Goal: Check status: Check status

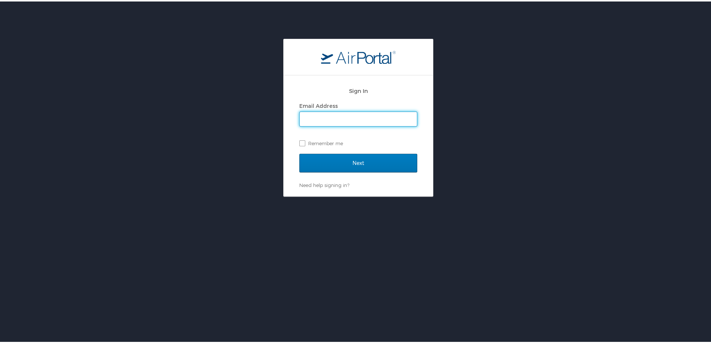
click at [342, 115] on input "Email Address" at bounding box center [358, 118] width 117 height 14
type input "megan.foster@cbtravel.com"
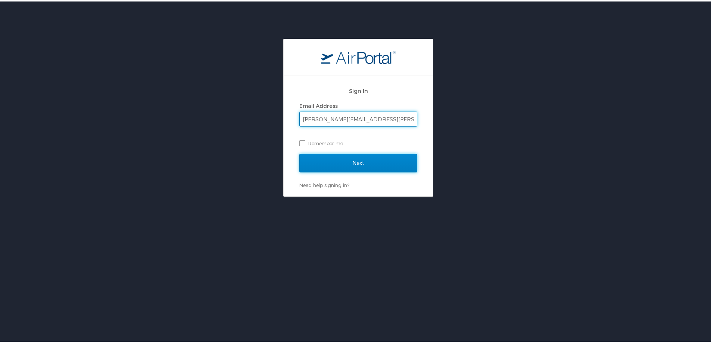
click at [348, 163] on input "Next" at bounding box center [358, 161] width 118 height 19
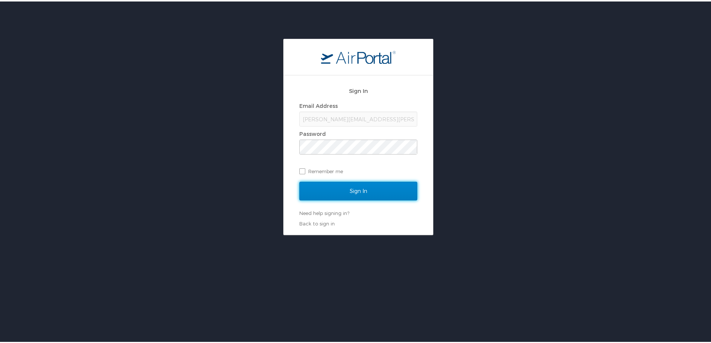
click at [372, 184] on input "Sign In" at bounding box center [358, 189] width 118 height 19
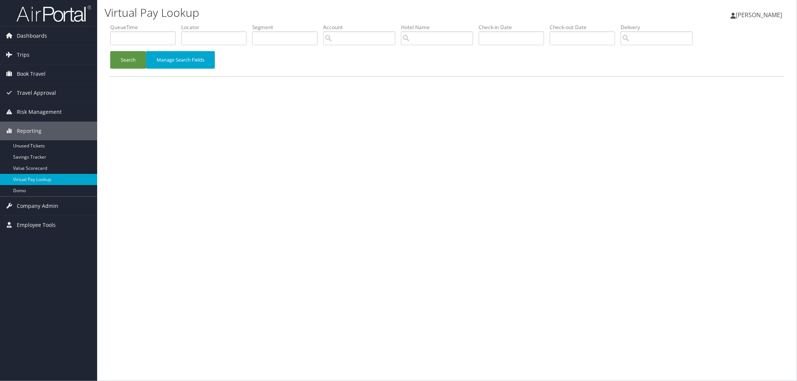
click at [313, 277] on div "Virtual Pay Lookup Megan Foster Megan Foster My Settings Travel Agency Contacts…" at bounding box center [446, 190] width 699 height 381
click at [50, 55] on link "Trips" at bounding box center [48, 55] width 97 height 19
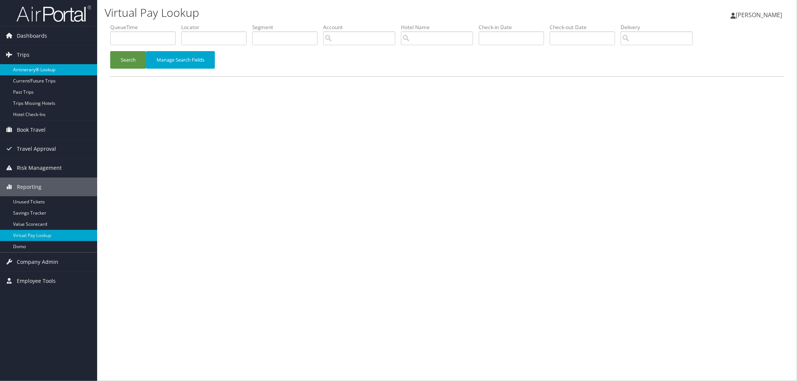
click at [58, 68] on link "Airtinerary® Lookup" at bounding box center [48, 69] width 97 height 11
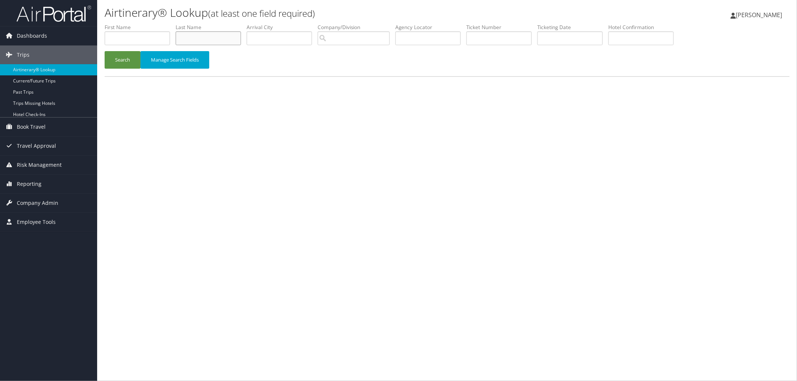
click at [190, 39] on input "text" at bounding box center [208, 38] width 65 height 14
click at [443, 38] on input "text" at bounding box center [427, 38] width 65 height 14
paste input "DFX0N5"
type input "DFX0N5"
drag, startPoint x: 107, startPoint y: 56, endPoint x: 114, endPoint y: 57, distance: 6.4
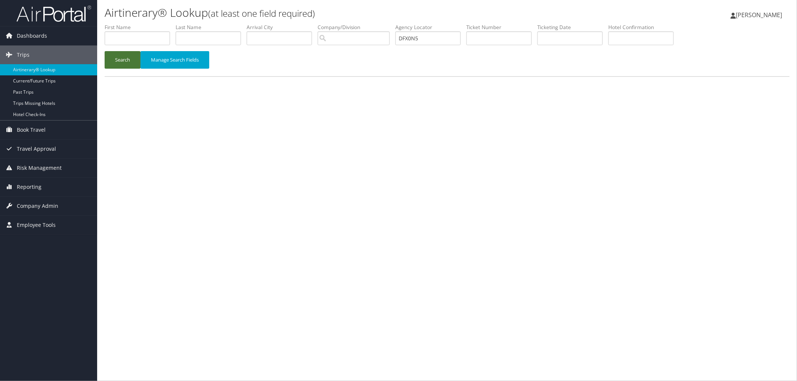
click at [108, 56] on button "Search" at bounding box center [123, 60] width 36 height 18
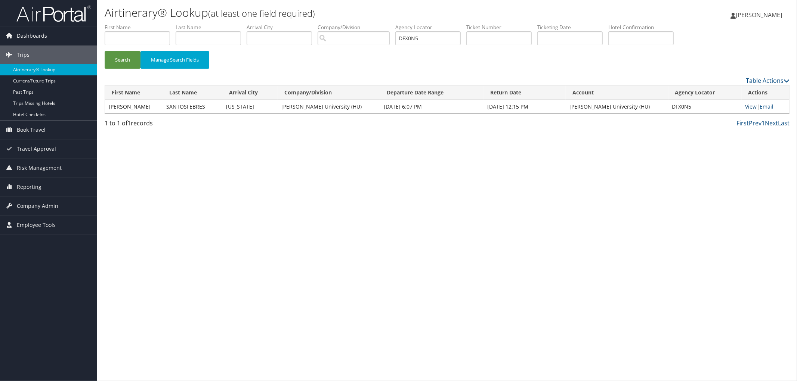
click at [746, 106] on link "View" at bounding box center [751, 106] width 12 height 7
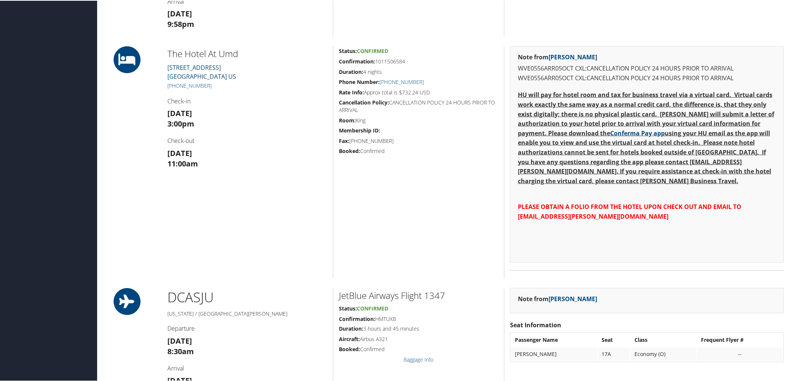
scroll to position [373, 0]
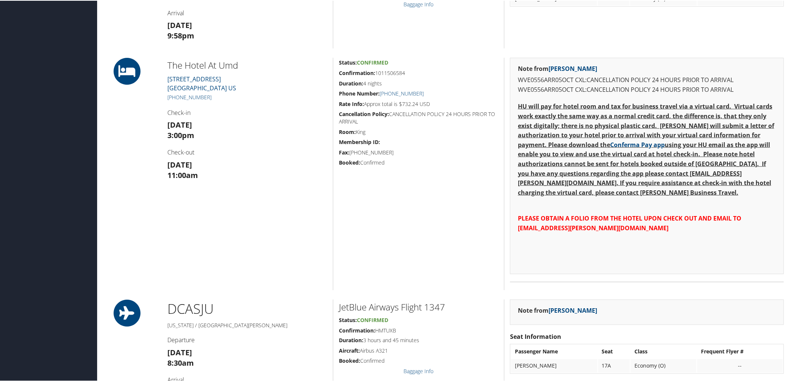
click at [320, 217] on div "The Hotel At Umd 7777 Baltimore Avenue College Park MD 20740 US +1 (301) 277-77…" at bounding box center [247, 173] width 171 height 233
